Goal: Task Accomplishment & Management: Manage account settings

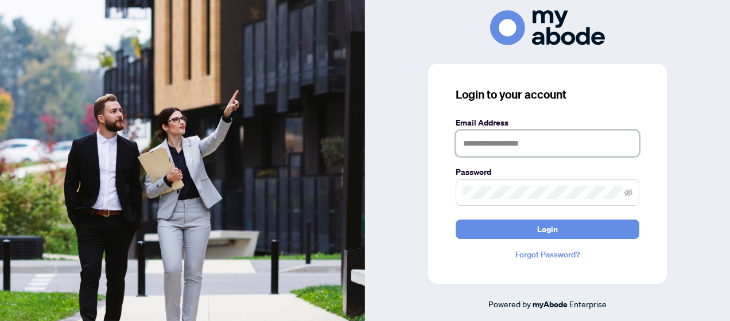
click at [501, 140] on input "text" at bounding box center [548, 143] width 184 height 26
type input "**********"
click at [456, 220] on button "Login" at bounding box center [548, 230] width 184 height 20
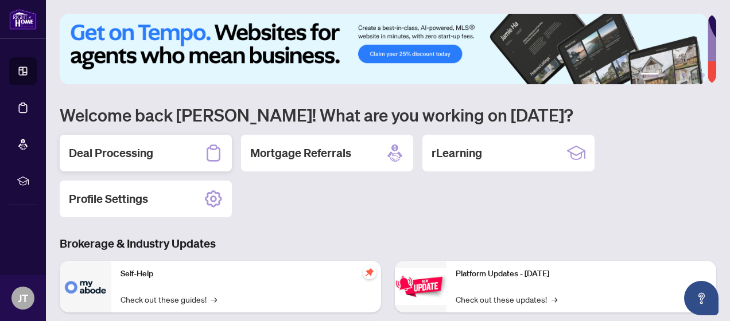
click at [144, 155] on h2 "Deal Processing" at bounding box center [111, 153] width 84 height 16
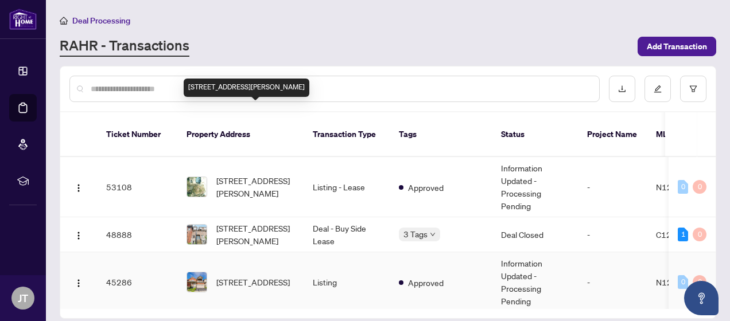
scroll to position [57, 0]
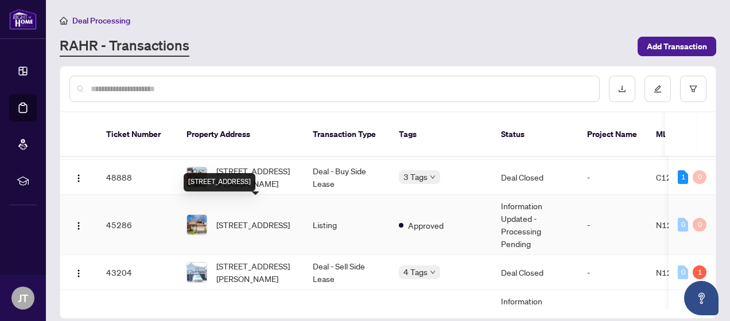
click at [257, 219] on span "[STREET_ADDRESS]" at bounding box center [252, 225] width 73 height 13
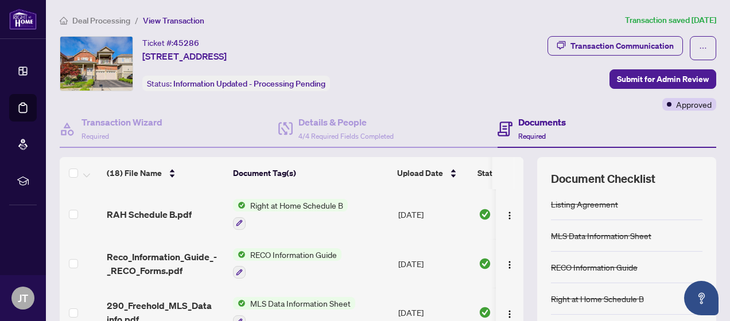
scroll to position [157, 0]
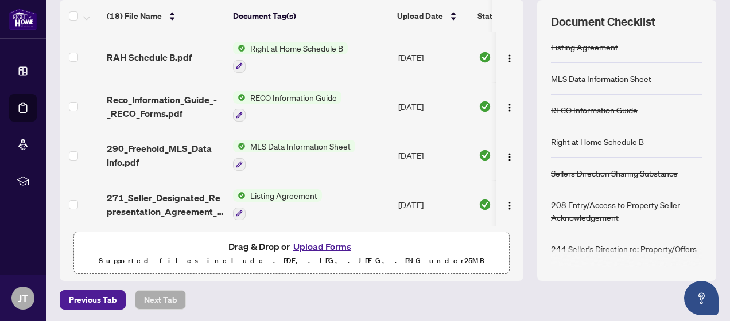
click at [313, 243] on button "Upload Forms" at bounding box center [322, 246] width 65 height 15
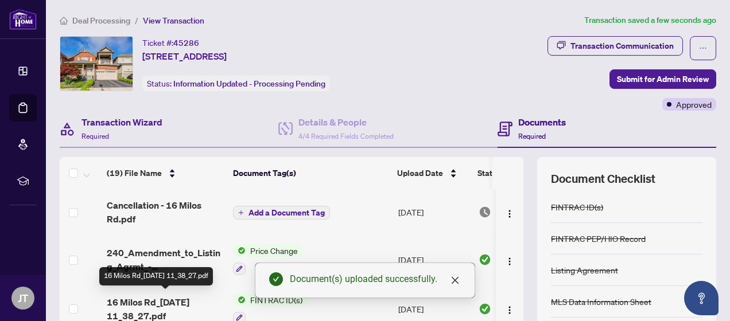
scroll to position [0, 0]
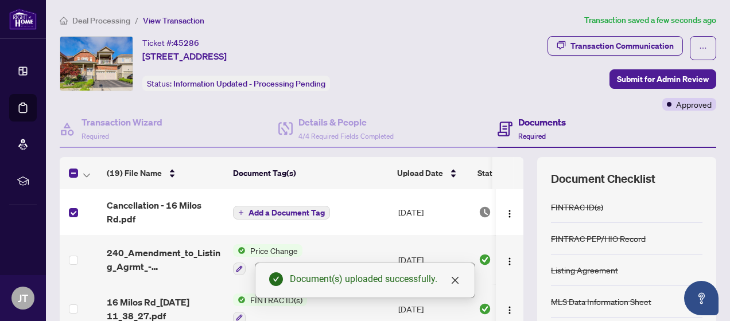
click at [269, 212] on span "Add a Document Tag" at bounding box center [287, 213] width 76 height 8
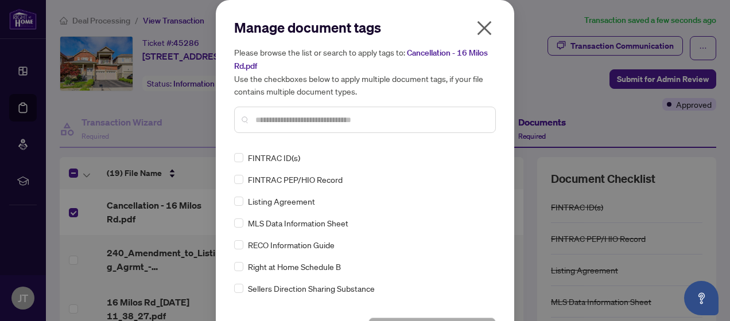
click at [477, 26] on icon "close" at bounding box center [484, 28] width 18 height 18
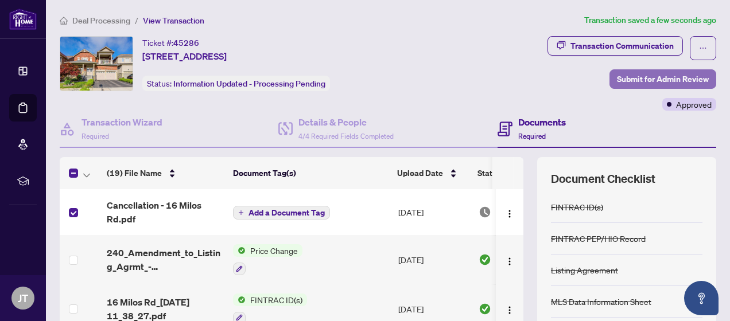
click at [626, 77] on span "Submit for Admin Review" at bounding box center [663, 79] width 92 height 18
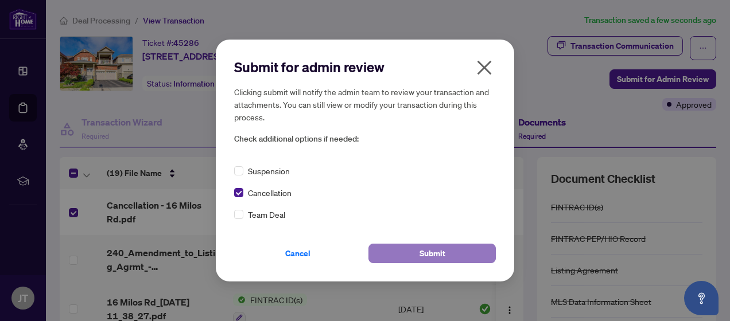
click at [432, 253] on span "Submit" at bounding box center [433, 254] width 26 height 18
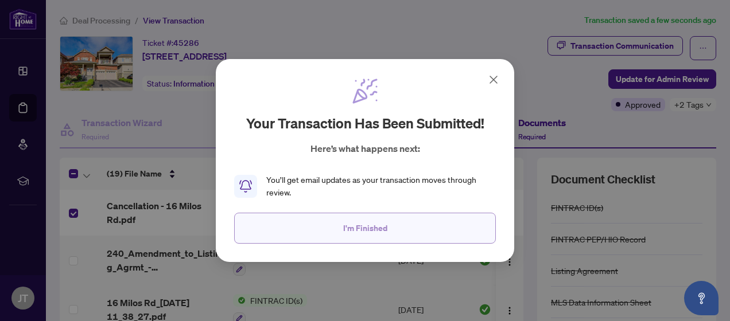
click at [377, 231] on span "I'm Finished" at bounding box center [365, 228] width 44 height 18
